Goal: Task Accomplishment & Management: Manage account settings

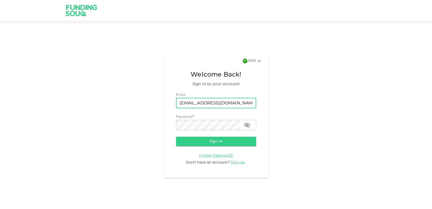
type input "[EMAIL_ADDRESS][DOMAIN_NAME]"
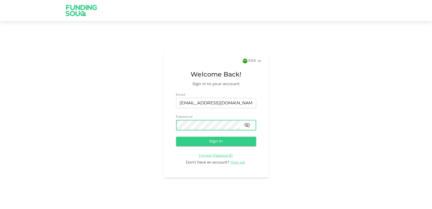
click at [176, 137] on button "Sign in" at bounding box center [216, 141] width 80 height 9
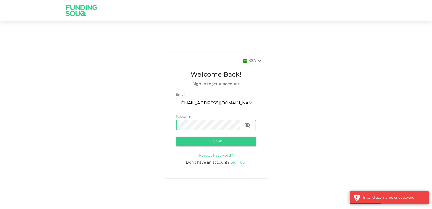
click at [253, 123] on div "password" at bounding box center [216, 125] width 80 height 11
click at [248, 125] on icon "button" at bounding box center [247, 125] width 6 height 6
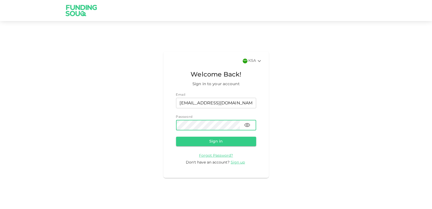
click at [176, 137] on button "Sign in" at bounding box center [216, 141] width 80 height 9
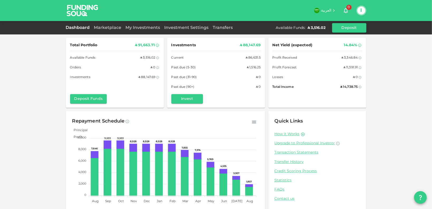
scroll to position [8, 0]
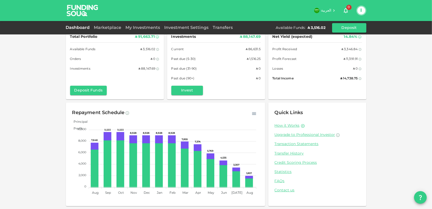
click at [251, 115] on icon "button" at bounding box center [253, 113] width 5 height 5
click at [244, 120] on p "Download CSV" at bounding box center [241, 123] width 29 height 7
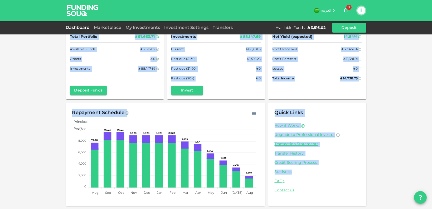
drag, startPoint x: 68, startPoint y: 43, endPoint x: 356, endPoint y: 170, distance: 314.8
click at [356, 170] on div "Total Portfolio ʢ 91,663.71 Available Funds ʢ 3,516.02 Orders ʢ 0 Investments ʢ…" at bounding box center [216, 117] width 300 height 177
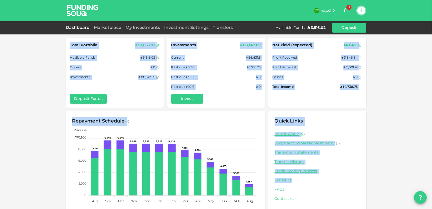
drag, startPoint x: 413, startPoint y: 92, endPoint x: 391, endPoint y: 90, distance: 22.2
click at [413, 91] on div "Total Portfolio ʢ 91,663.71 Available Funds ʢ 3,516.02 Orders ʢ 0 Investments ʢ…" at bounding box center [216, 109] width 432 height 218
click at [378, 62] on div "Total Portfolio ʢ 91,663.71 Available Funds ʢ 3,516.02 Orders ʢ 0 Investments ʢ…" at bounding box center [216, 109] width 432 height 218
click at [365, 62] on div "Total Portfolio ʢ 91,663.71 Available Funds ʢ 3,516.02 Orders ʢ 0 Investments ʢ…" at bounding box center [216, 109] width 432 height 218
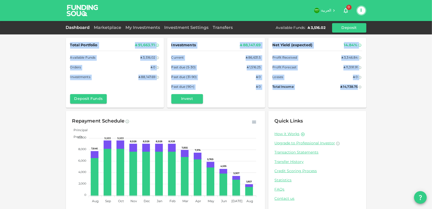
drag, startPoint x: 66, startPoint y: 43, endPoint x: 382, endPoint y: 105, distance: 321.6
click at [382, 105] on div "Total Portfolio ʢ 91,663.71 Available Funds ʢ 3,516.02 Orders ʢ 0 Investments ʢ…" at bounding box center [216, 109] width 432 height 218
copy div "Total Portfolio ʢ 91,663.71 Available Funds ʢ 3,516.02 Orders ʢ 0 Investments ʢ…"
click at [110, 27] on link "Marketplace" at bounding box center [108, 28] width 32 height 4
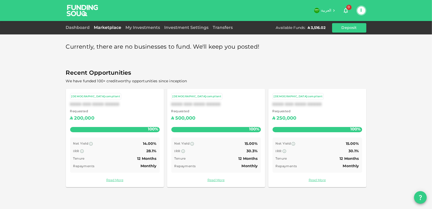
click at [127, 29] on div "My Investments" at bounding box center [142, 28] width 39 height 6
click at [136, 27] on link "My Investments" at bounding box center [142, 28] width 39 height 4
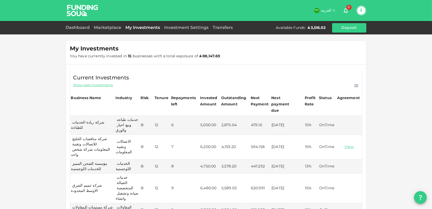
click at [350, 88] on div "Show past investments" at bounding box center [215, 85] width 285 height 6
click at [353, 88] on icon at bounding box center [355, 85] width 5 height 5
click at [345, 92] on p "Download CSV" at bounding box center [341, 93] width 29 height 7
click at [214, 28] on link "Transfers" at bounding box center [223, 28] width 24 height 4
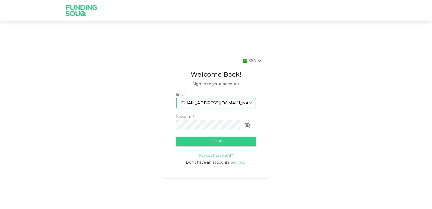
type input "[EMAIL_ADDRESS][DOMAIN_NAME]"
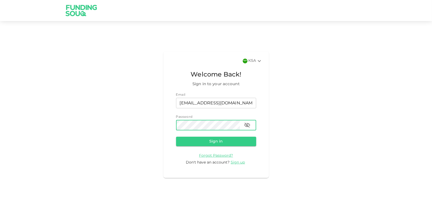
click at [176, 137] on button "Sign in" at bounding box center [216, 141] width 80 height 9
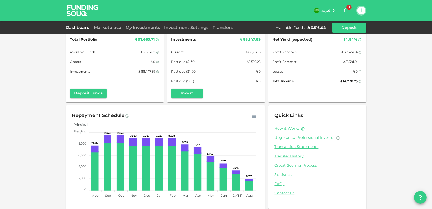
scroll to position [8, 0]
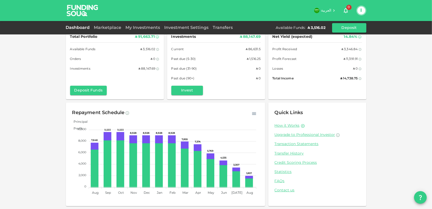
click at [106, 30] on div "Marketplace" at bounding box center [108, 28] width 32 height 6
click at [192, 28] on link "Investment Settings" at bounding box center [186, 28] width 48 height 4
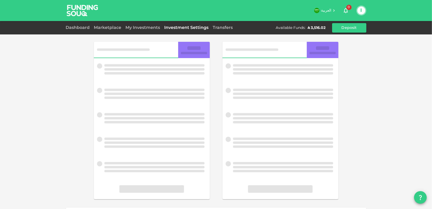
click at [233, 30] on div "Transfers" at bounding box center [223, 28] width 24 height 6
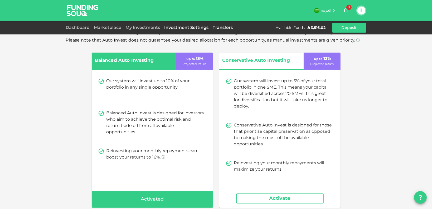
click at [225, 29] on link "Transfers" at bounding box center [223, 28] width 24 height 4
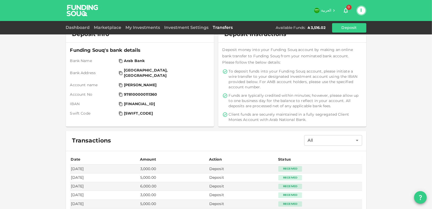
scroll to position [53, 0]
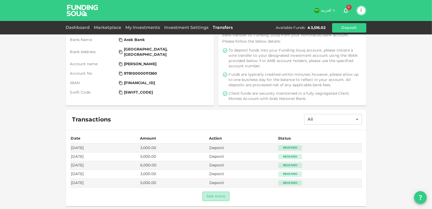
click at [210, 200] on button "See more" at bounding box center [215, 196] width 27 height 9
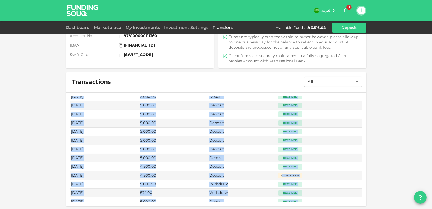
scroll to position [102, 0]
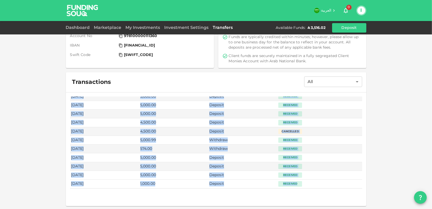
drag, startPoint x: 68, startPoint y: 100, endPoint x: 315, endPoint y: 187, distance: 261.4
click at [315, 187] on table "Date Amount Action Status Aug 07, 2025 3,000.00 Deposit Received Jul 24, 2025 5…" at bounding box center [216, 92] width 292 height 194
copy table "Date Amount Action Status Aug 07, 2025 3,000.00 Deposit Received Jul 24, 2025 5…"
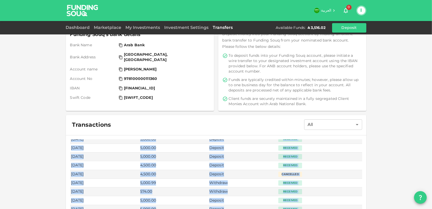
scroll to position [91, 0]
